Goal: Information Seeking & Learning: Learn about a topic

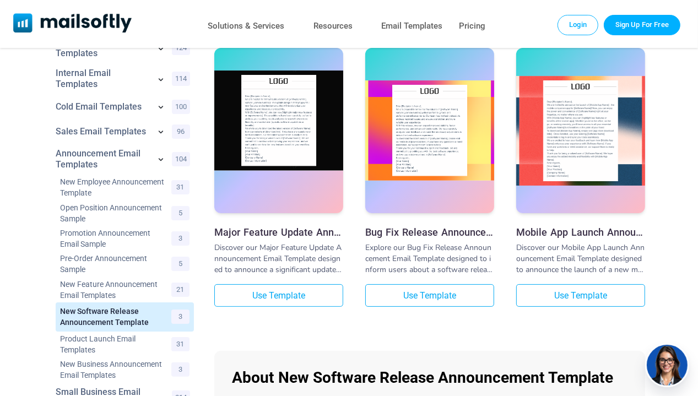
scroll to position [68, 0]
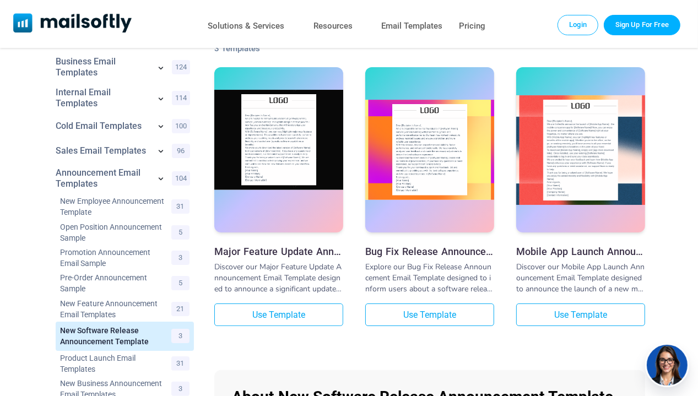
click at [269, 116] on img at bounding box center [278, 140] width 129 height 100
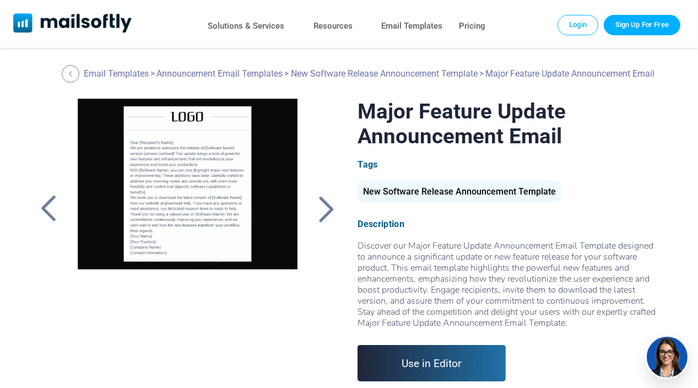
click at [329, 204] on div at bounding box center [326, 208] width 28 height 29
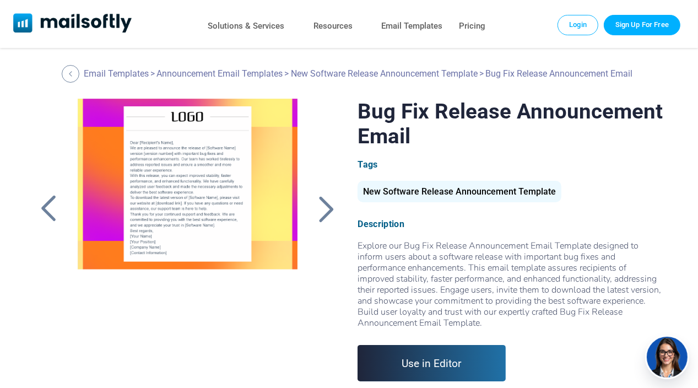
click at [326, 200] on div at bounding box center [326, 208] width 28 height 29
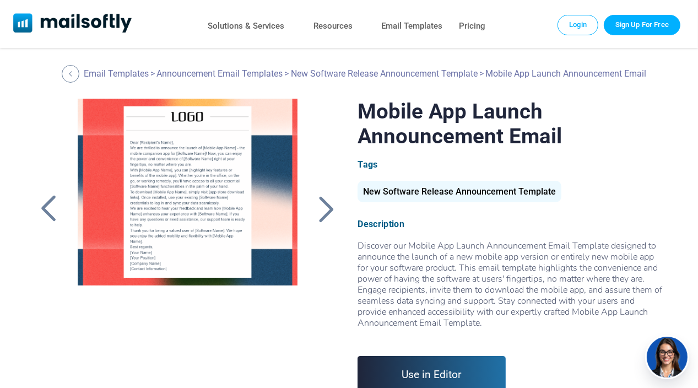
click at [326, 212] on div at bounding box center [326, 208] width 28 height 29
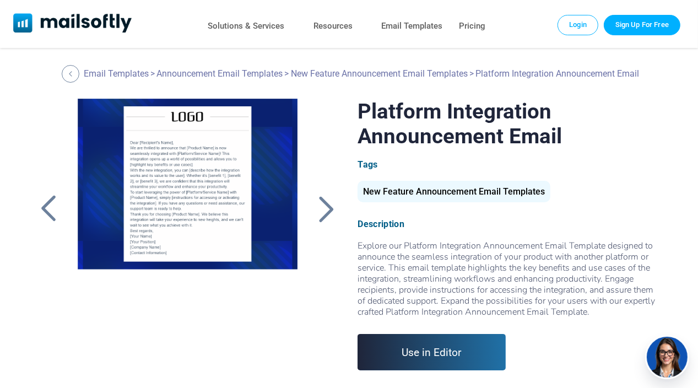
click at [322, 200] on div at bounding box center [326, 208] width 28 height 29
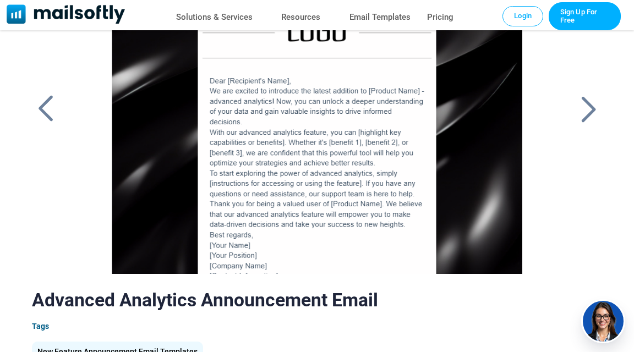
scroll to position [28, 0]
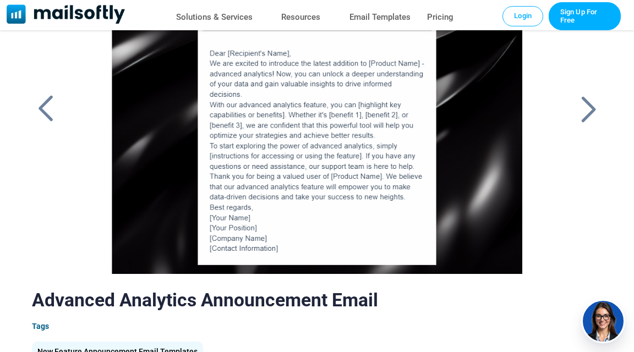
click at [590, 109] on div at bounding box center [589, 109] width 28 height 29
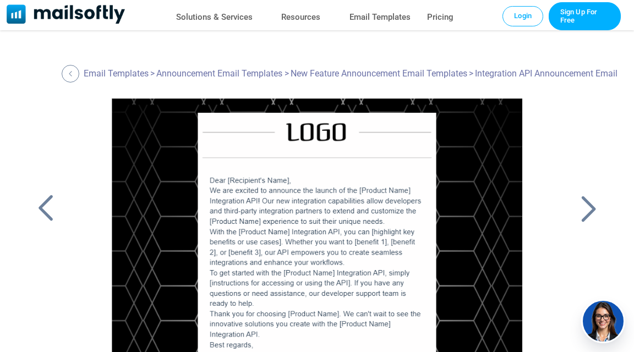
scroll to position [38, 0]
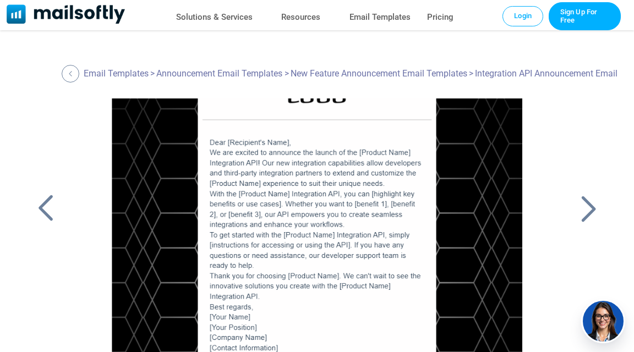
click at [591, 208] on div at bounding box center [589, 208] width 28 height 29
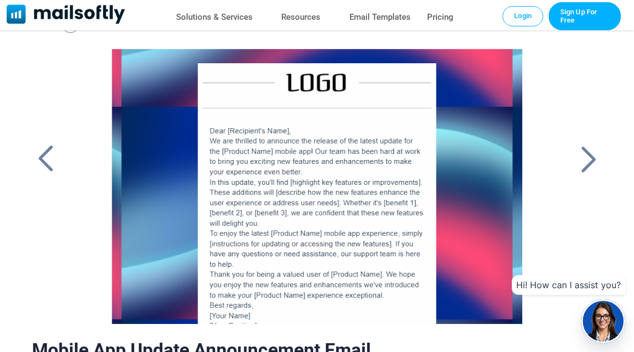
click at [589, 167] on div at bounding box center [589, 159] width 28 height 29
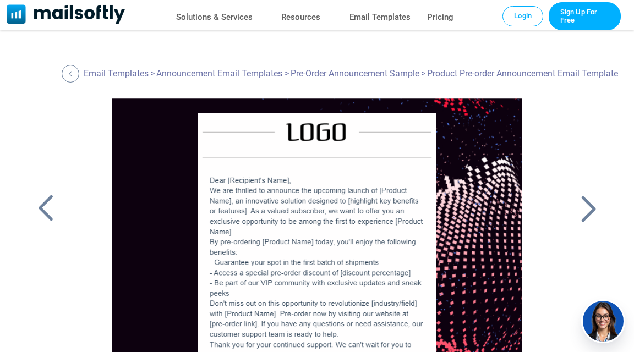
scroll to position [58, 0]
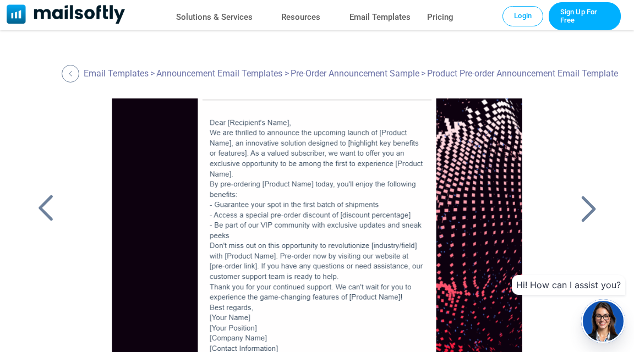
click at [587, 205] on div at bounding box center [589, 208] width 28 height 29
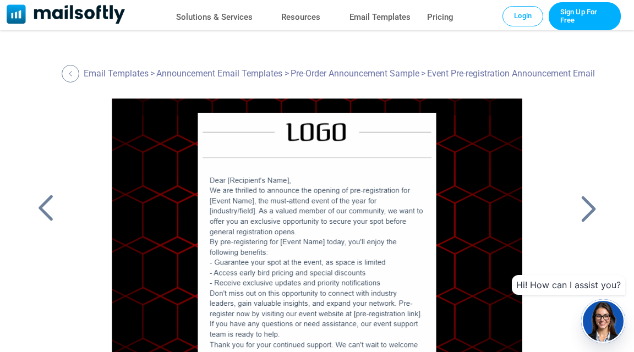
scroll to position [58, 0]
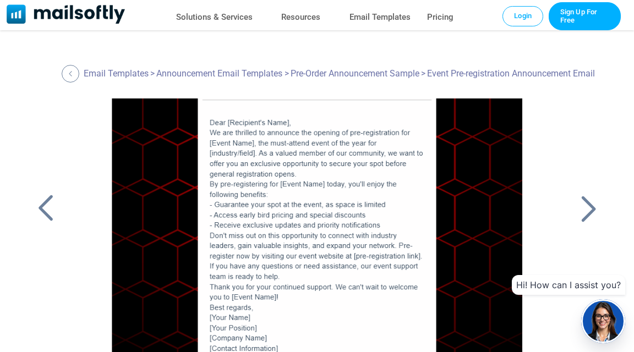
click at [51, 206] on div at bounding box center [46, 208] width 28 height 29
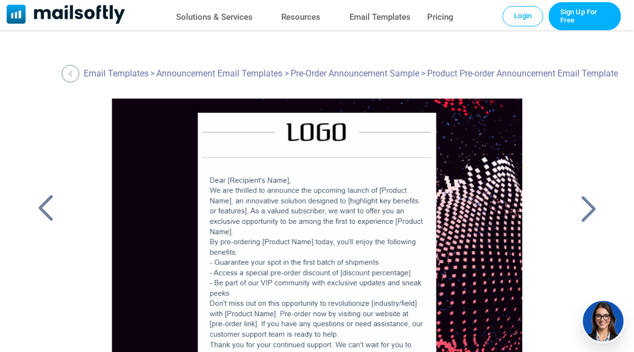
click at [50, 205] on div at bounding box center [46, 208] width 28 height 29
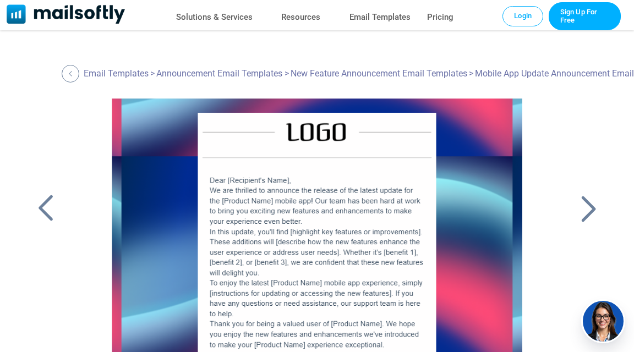
click at [50, 205] on div at bounding box center [46, 208] width 28 height 29
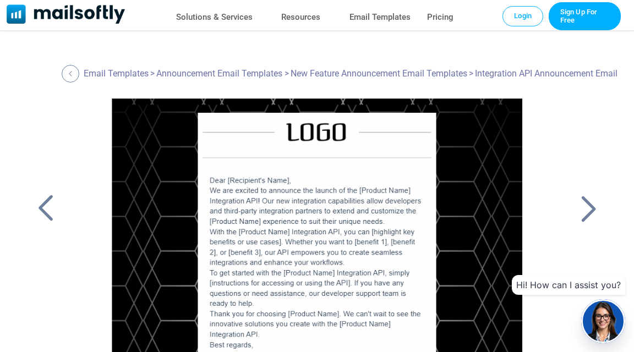
click at [48, 205] on div at bounding box center [46, 208] width 28 height 29
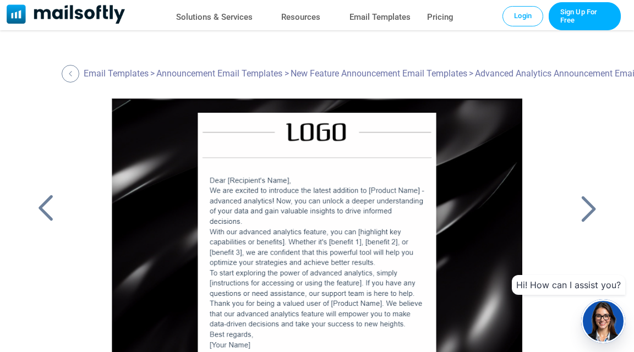
click at [48, 205] on div at bounding box center [46, 208] width 28 height 29
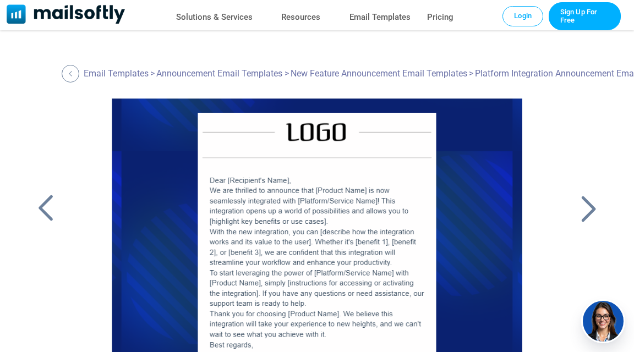
scroll to position [38, 0]
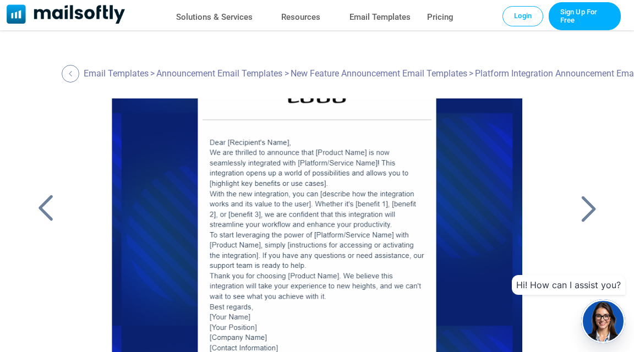
click at [48, 215] on div at bounding box center [46, 208] width 28 height 29
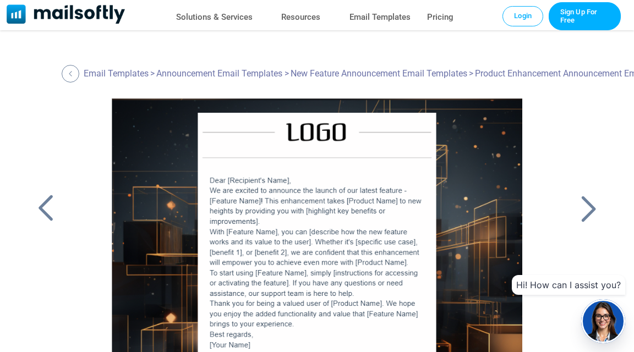
click at [48, 215] on div at bounding box center [46, 208] width 28 height 29
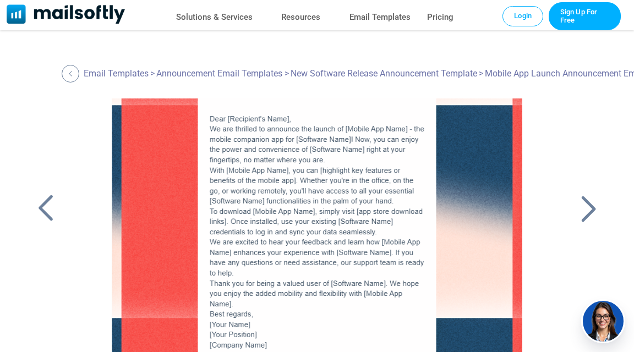
scroll to position [68, 0]
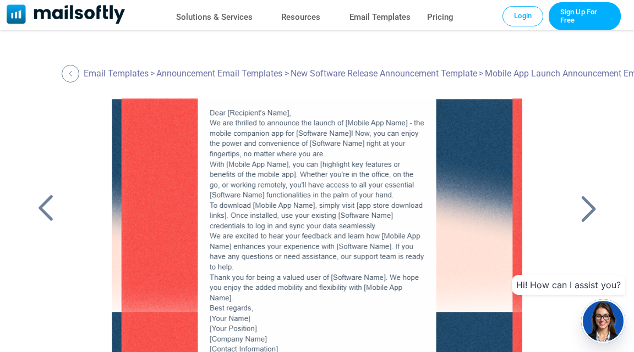
click at [70, 199] on div at bounding box center [60, 209] width 57 height 220
click at [48, 198] on div at bounding box center [46, 208] width 28 height 29
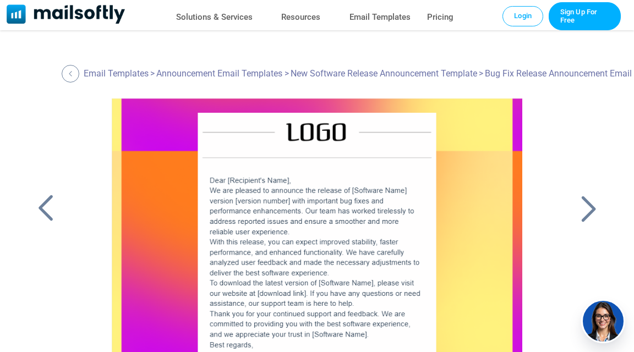
click at [39, 203] on div at bounding box center [46, 208] width 28 height 29
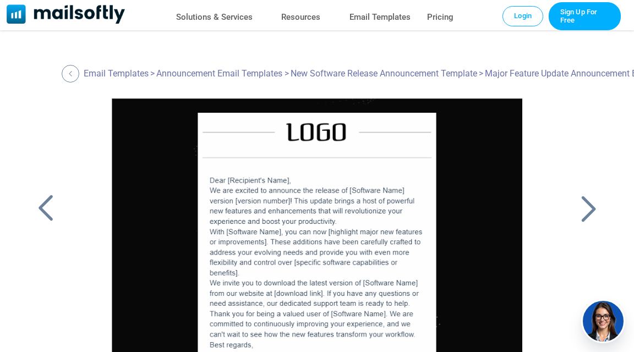
scroll to position [38, 0]
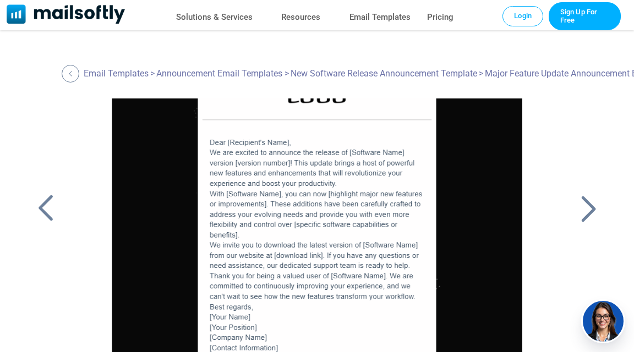
click at [581, 211] on div at bounding box center [589, 208] width 28 height 29
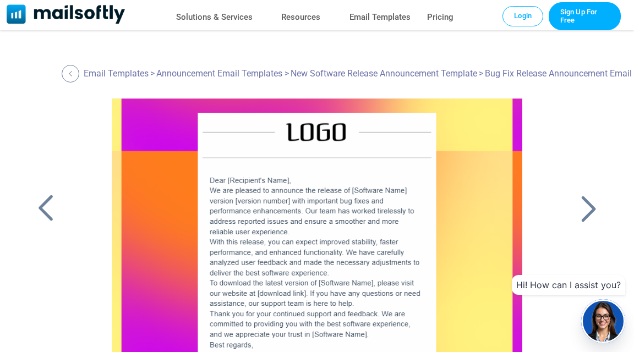
drag, startPoint x: 0, startPoint y: 0, endPoint x: 581, endPoint y: 211, distance: 618.6
click at [581, 211] on div at bounding box center [589, 208] width 28 height 29
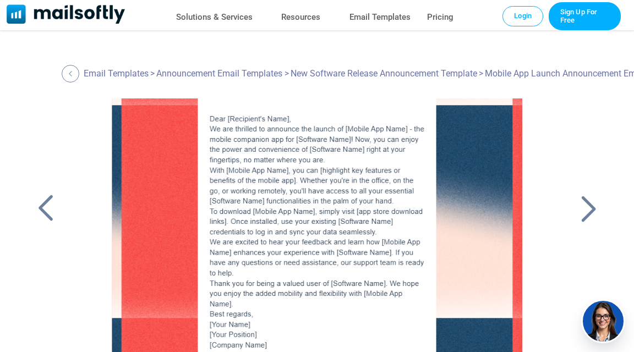
scroll to position [68, 0]
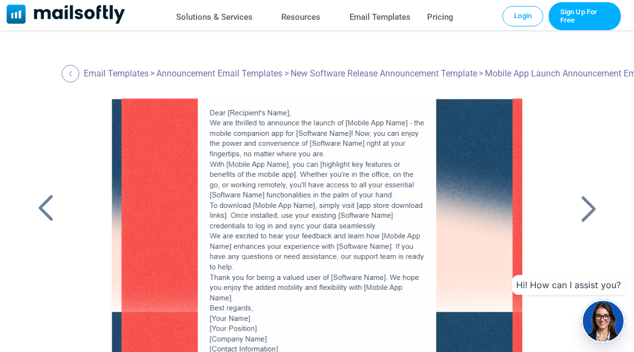
click at [590, 211] on div at bounding box center [589, 208] width 28 height 29
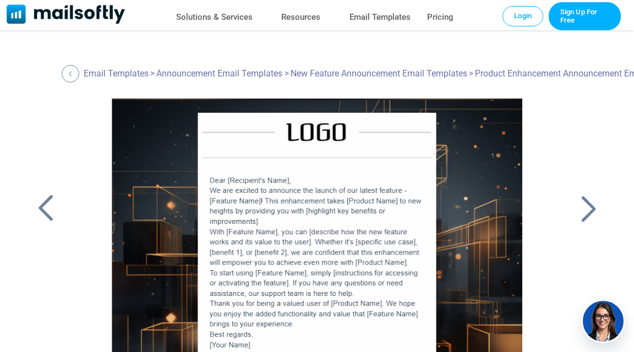
scroll to position [28, 0]
